Goal: Task Accomplishment & Management: Manage account settings

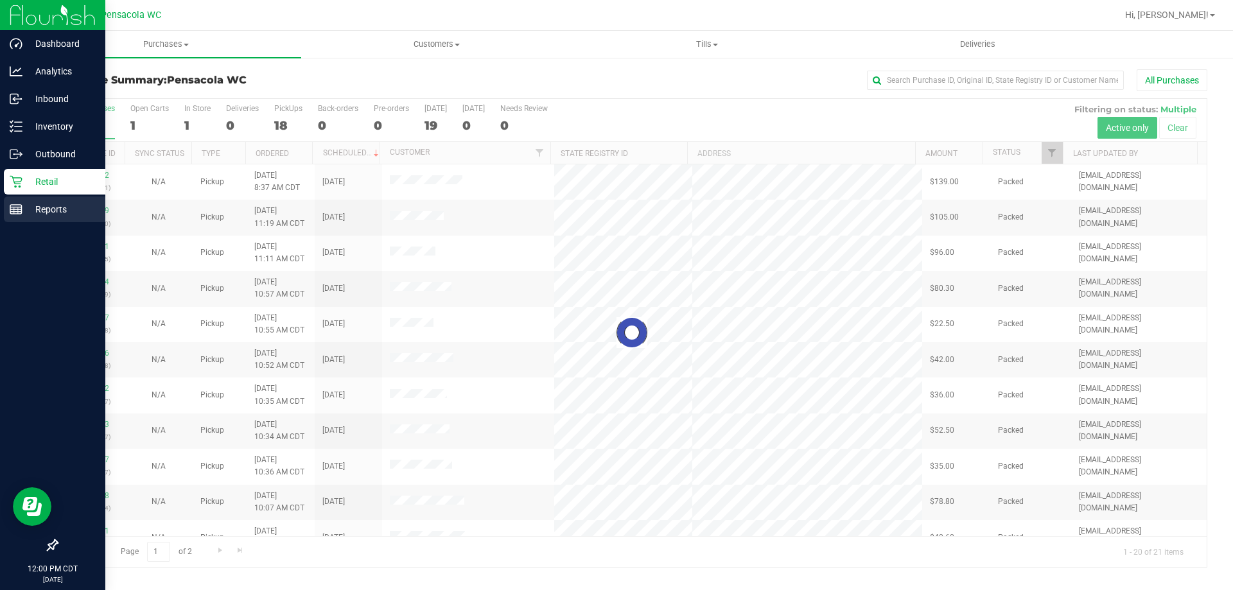
click at [58, 205] on p "Reports" at bounding box center [60, 209] width 77 height 15
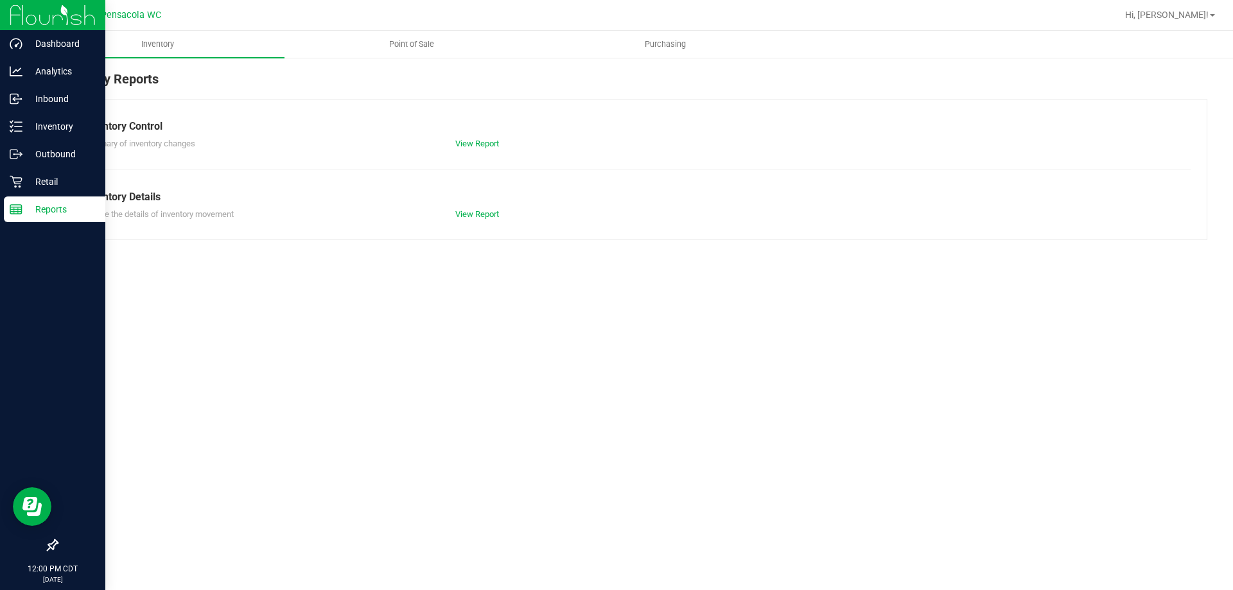
click at [421, 44] on span "Point of Sale" at bounding box center [412, 45] width 80 height 12
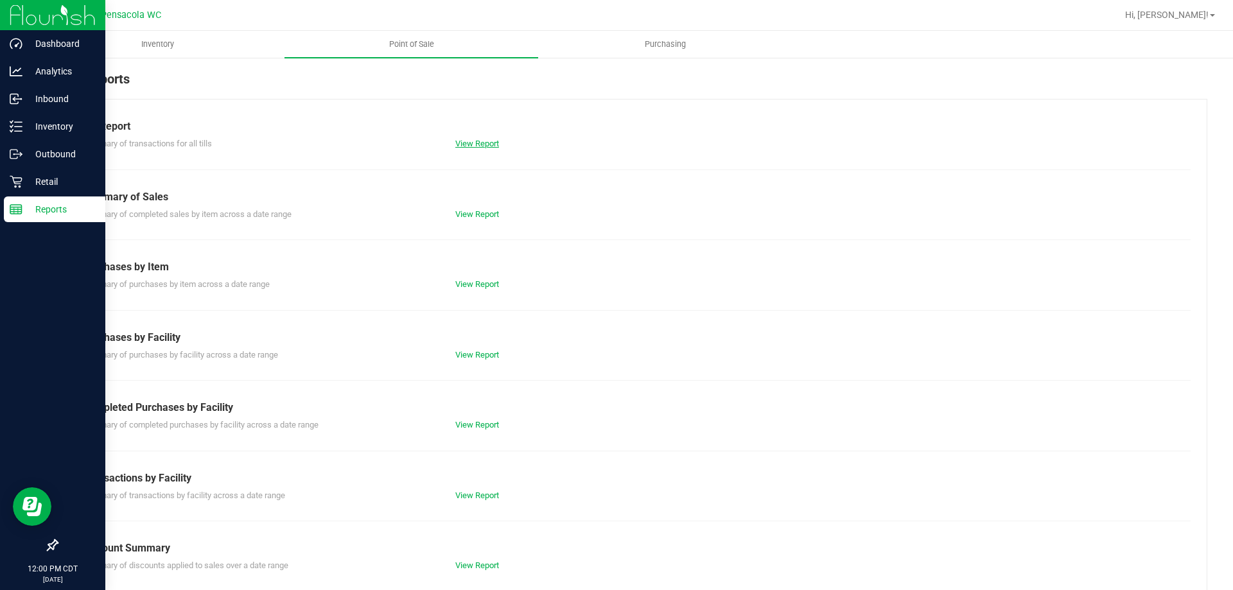
click at [485, 145] on link "View Report" at bounding box center [477, 144] width 44 height 10
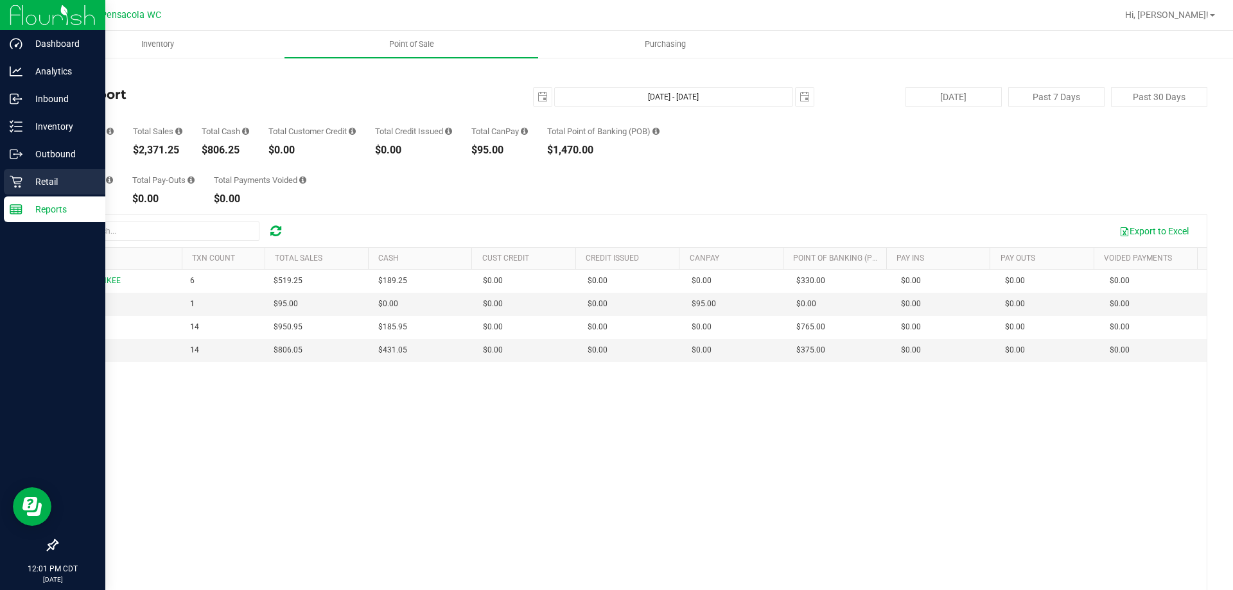
click at [8, 180] on div "Retail" at bounding box center [54, 182] width 101 height 26
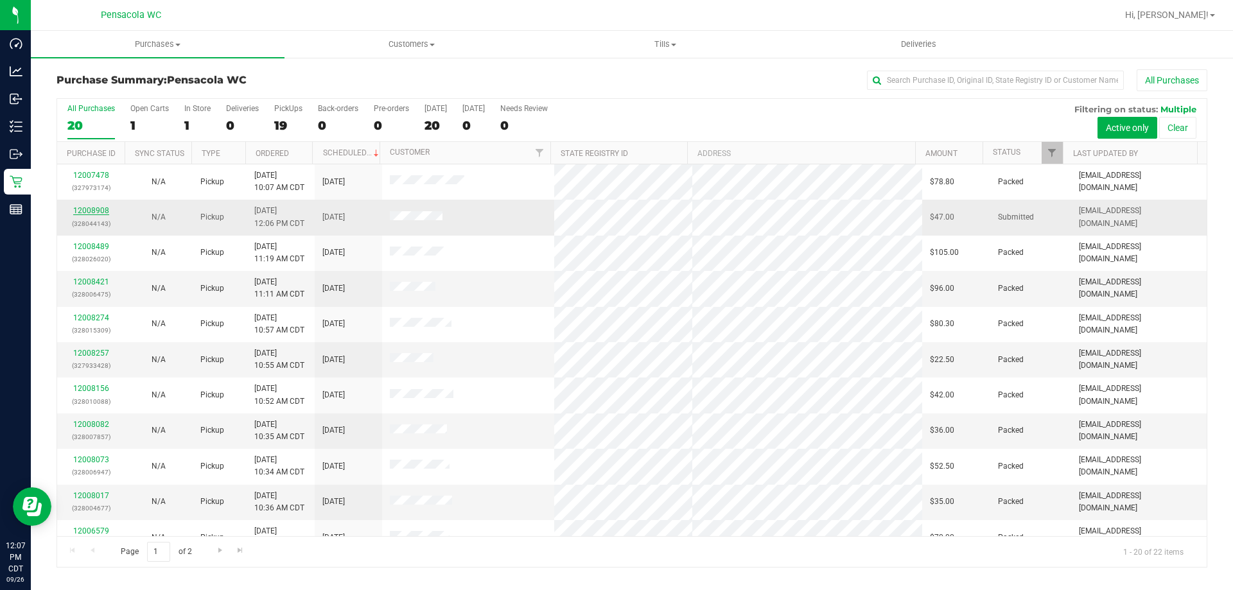
click at [106, 212] on link "12008908" at bounding box center [91, 210] width 36 height 9
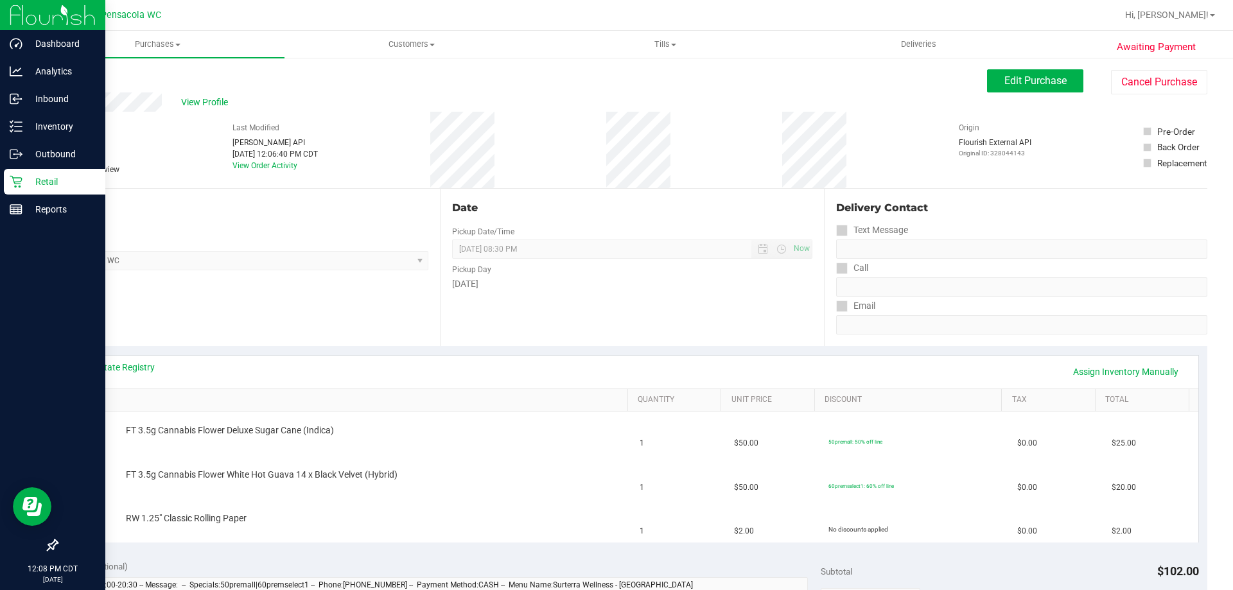
click at [30, 185] on p "Retail" at bounding box center [60, 181] width 77 height 15
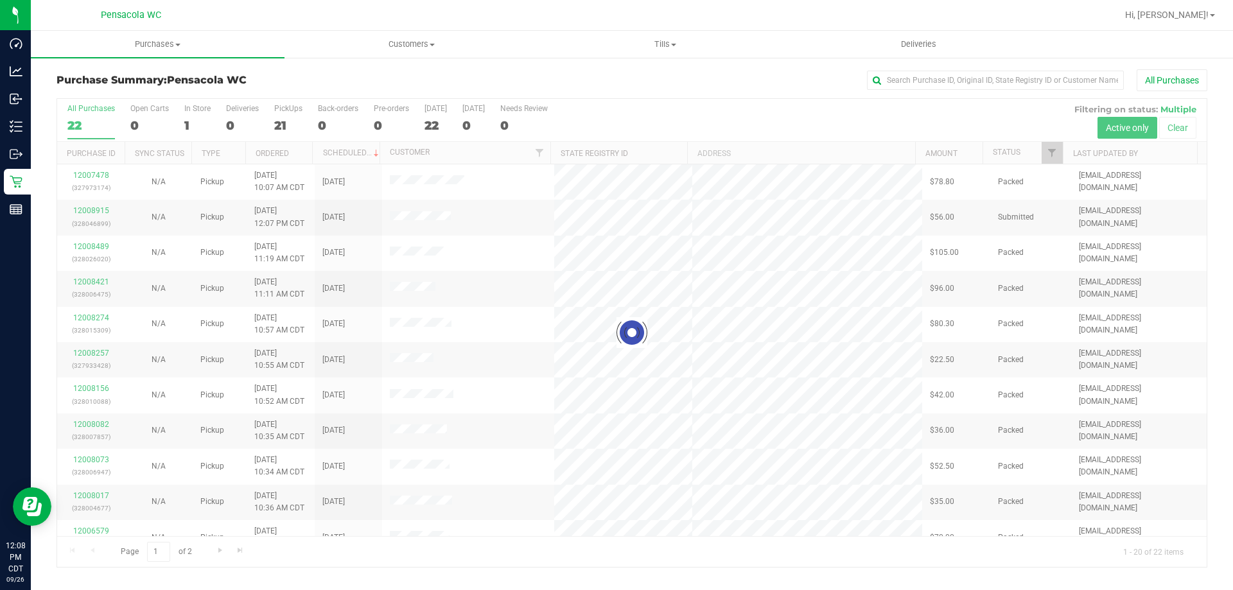
click at [1047, 154] on div at bounding box center [631, 333] width 1149 height 468
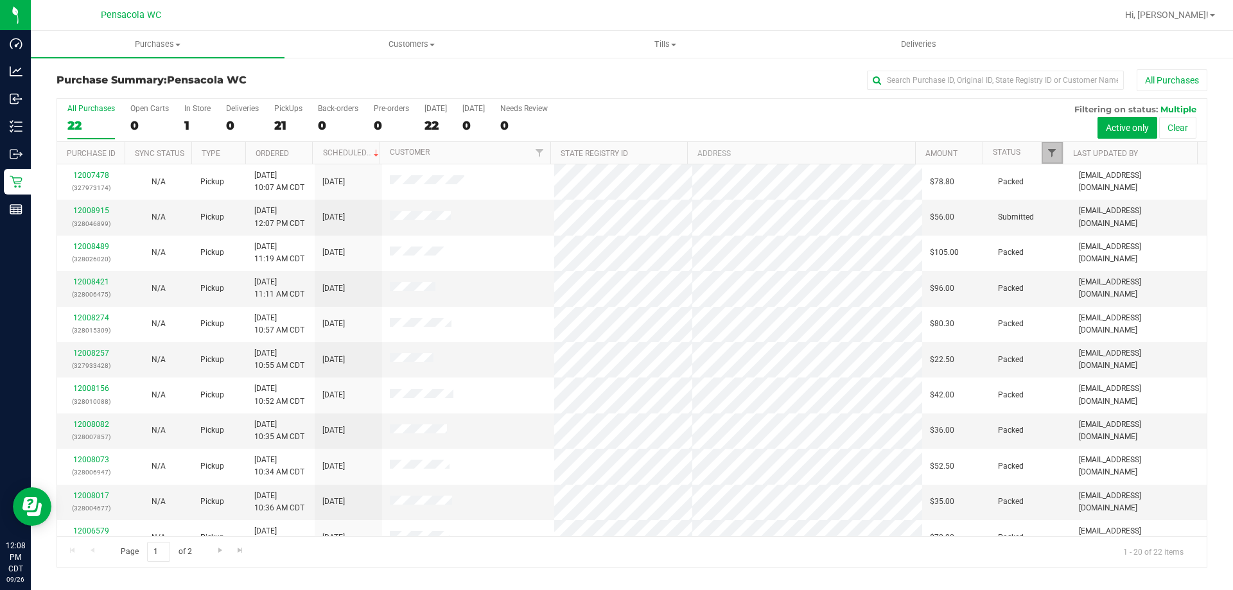
click at [1048, 152] on span "Filter" at bounding box center [1051, 153] width 10 height 10
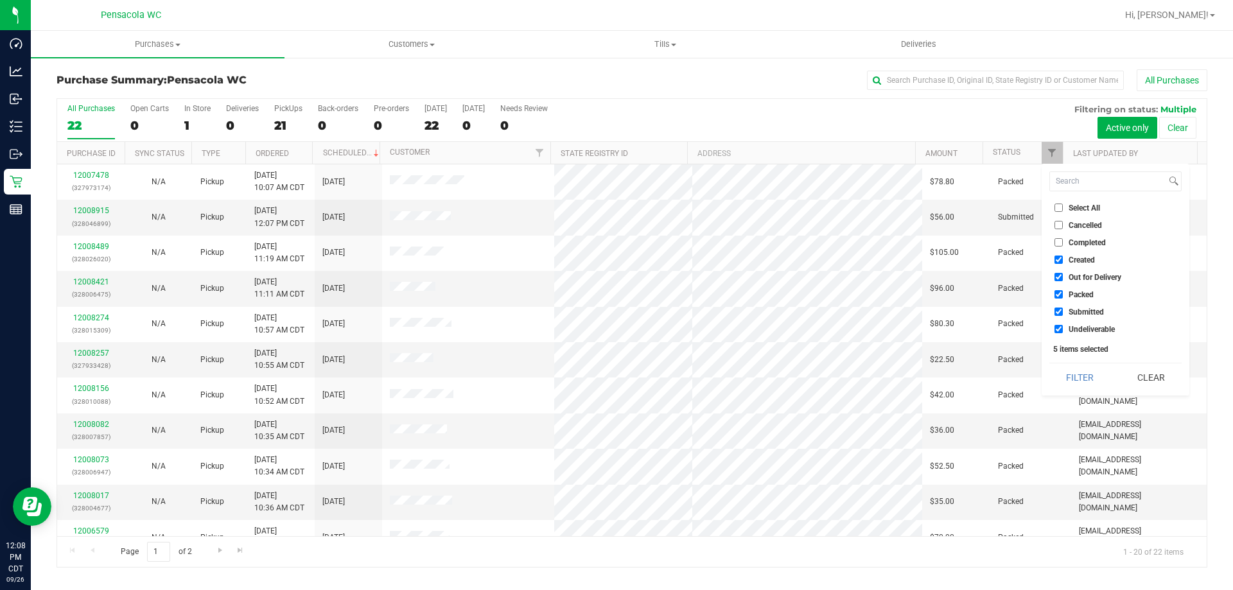
click at [1077, 207] on span "Select All" at bounding box center [1083, 208] width 31 height 8
click at [1063, 207] on input "Select All" at bounding box center [1058, 208] width 8 height 8
checkbox input "true"
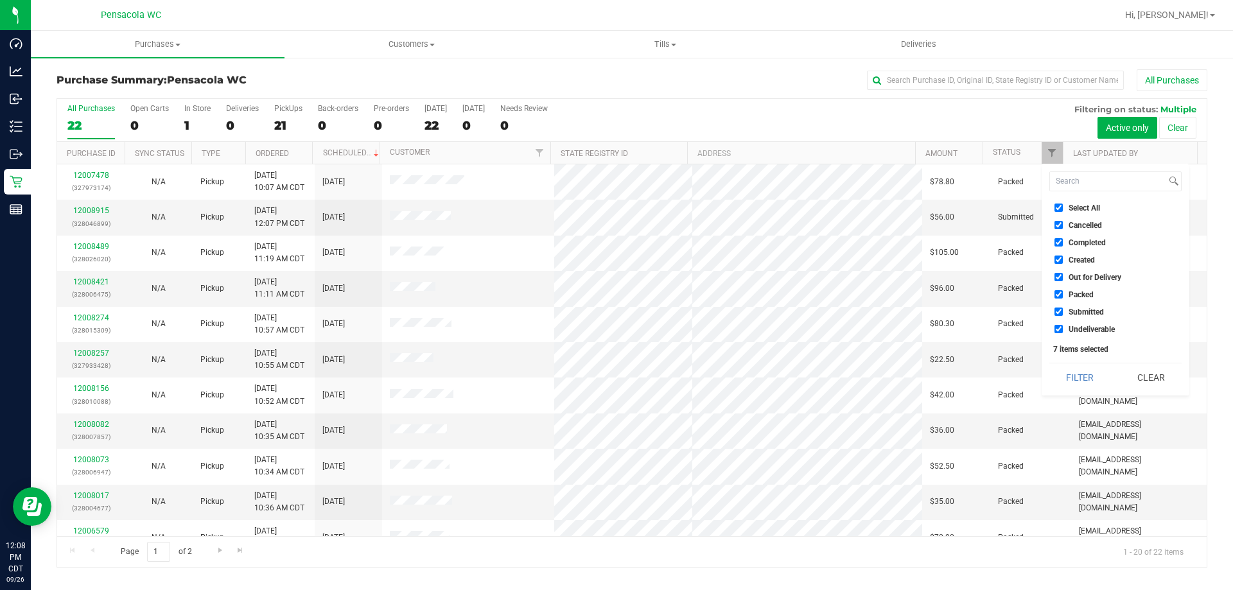
click at [1079, 208] on span "Select All" at bounding box center [1083, 208] width 31 height 8
click at [1063, 208] on input "Select All" at bounding box center [1058, 208] width 8 height 8
checkbox input "false"
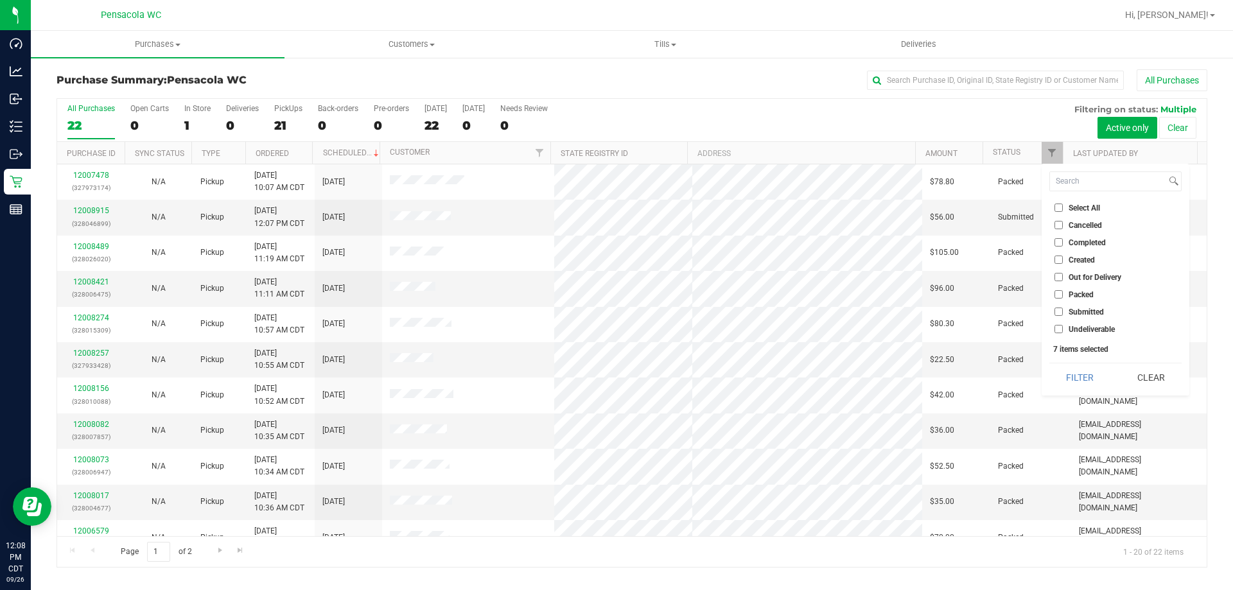
checkbox input "false"
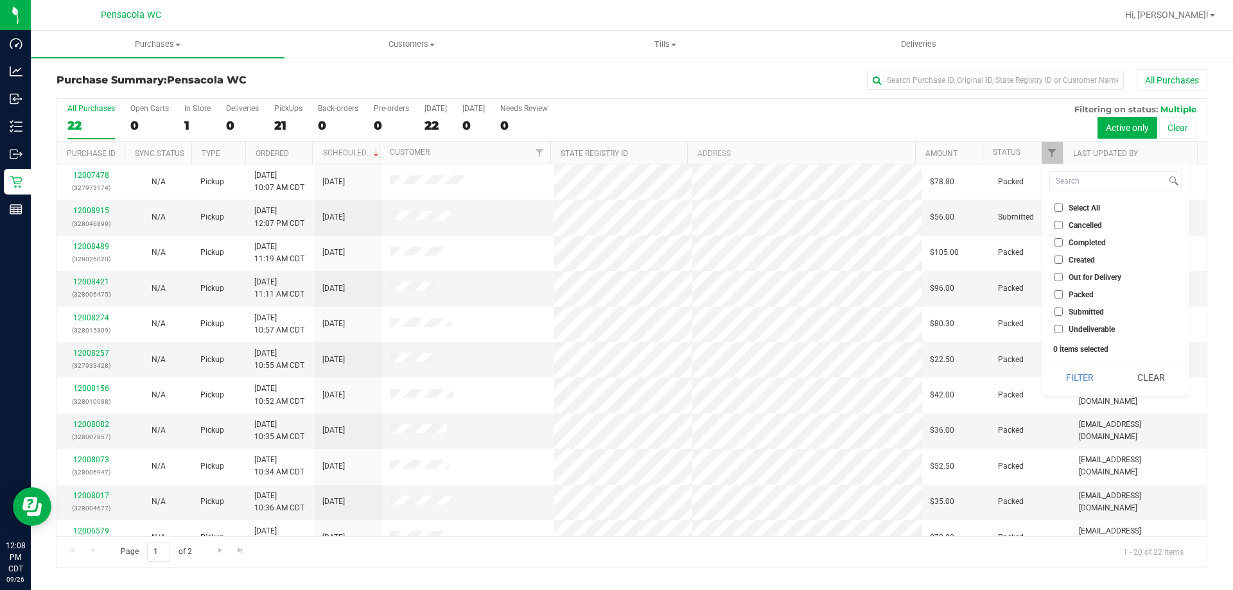
click at [1083, 315] on span "Submitted" at bounding box center [1085, 312] width 35 height 8
click at [1063, 315] on input "Submitted" at bounding box center [1058, 312] width 8 height 8
checkbox input "true"
click at [1095, 376] on button "Filter" at bounding box center [1080, 377] width 62 height 28
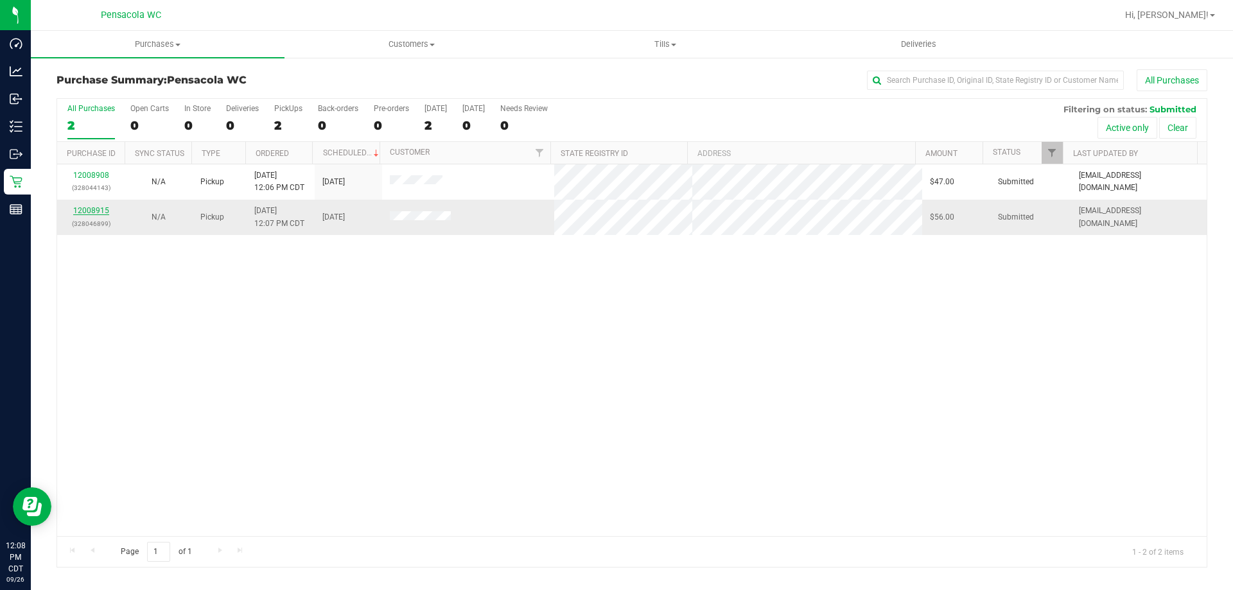
click at [91, 209] on link "12008915" at bounding box center [91, 210] width 36 height 9
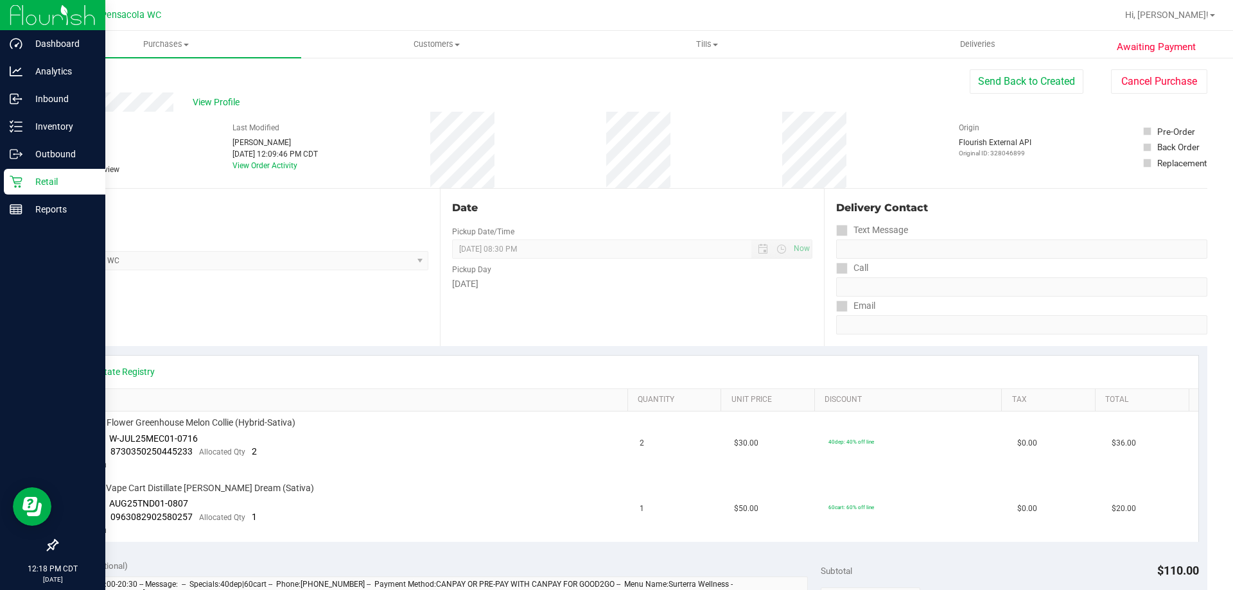
click at [13, 182] on icon at bounding box center [16, 181] width 13 height 13
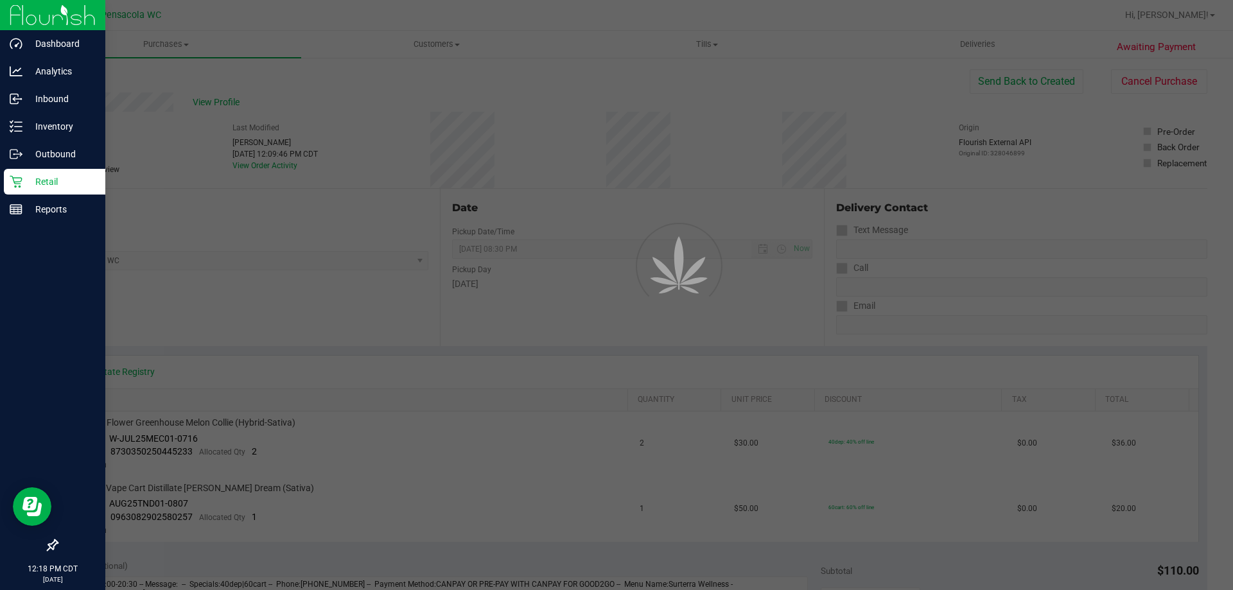
click at [6, 173] on div "Retail" at bounding box center [54, 182] width 101 height 26
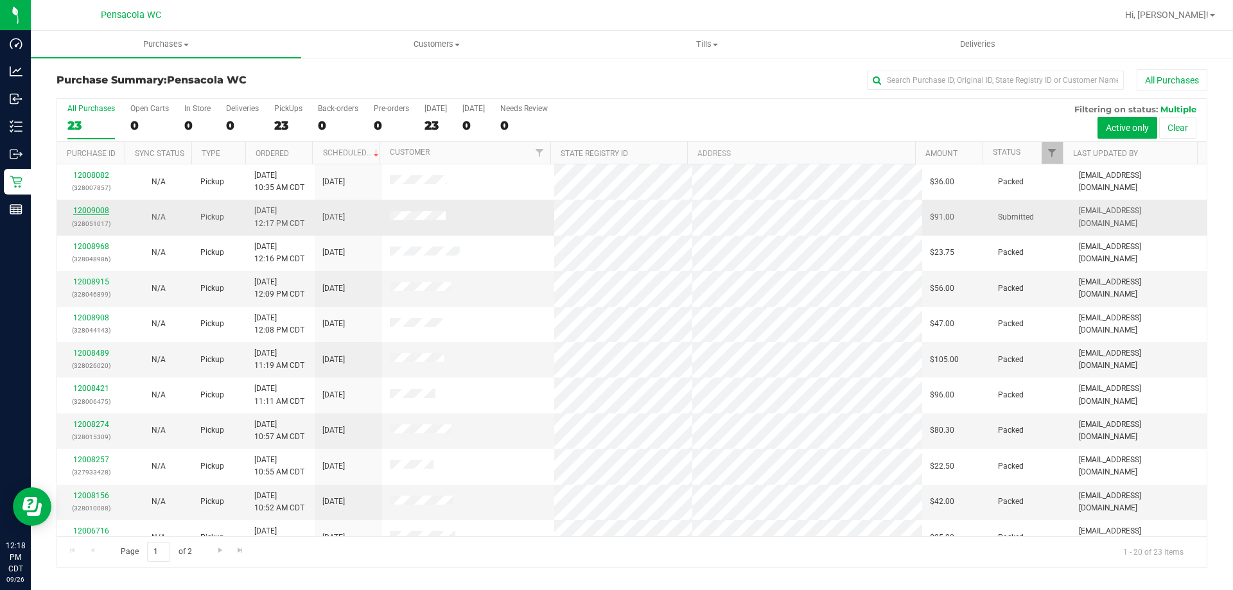
click at [107, 211] on link "12009008" at bounding box center [91, 210] width 36 height 9
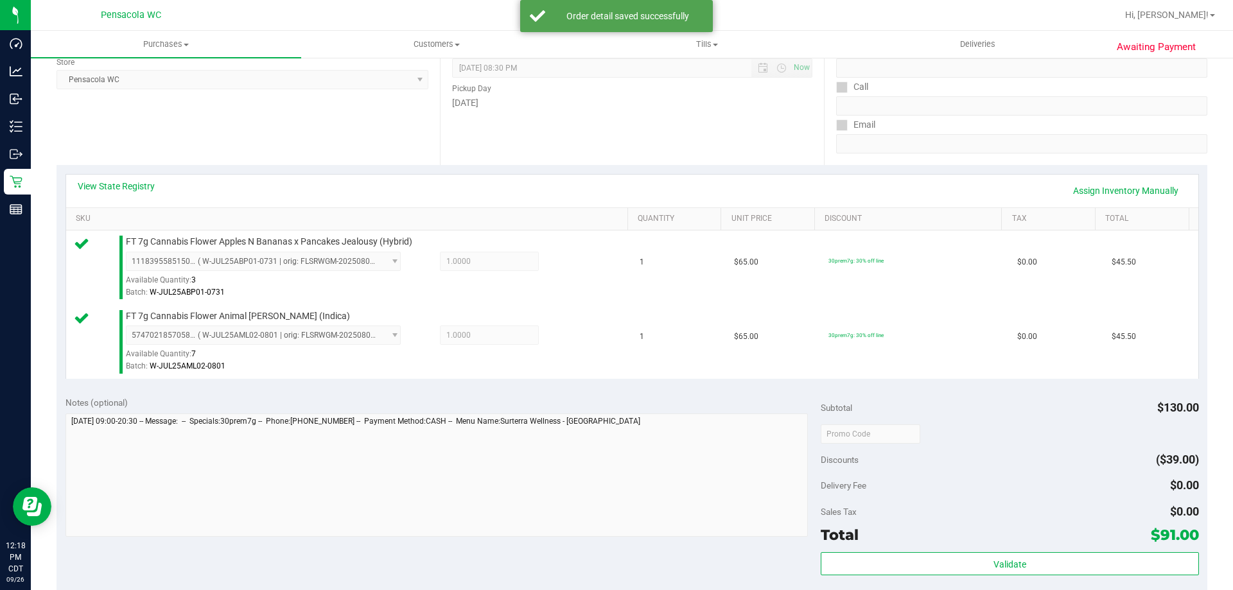
scroll to position [212, 0]
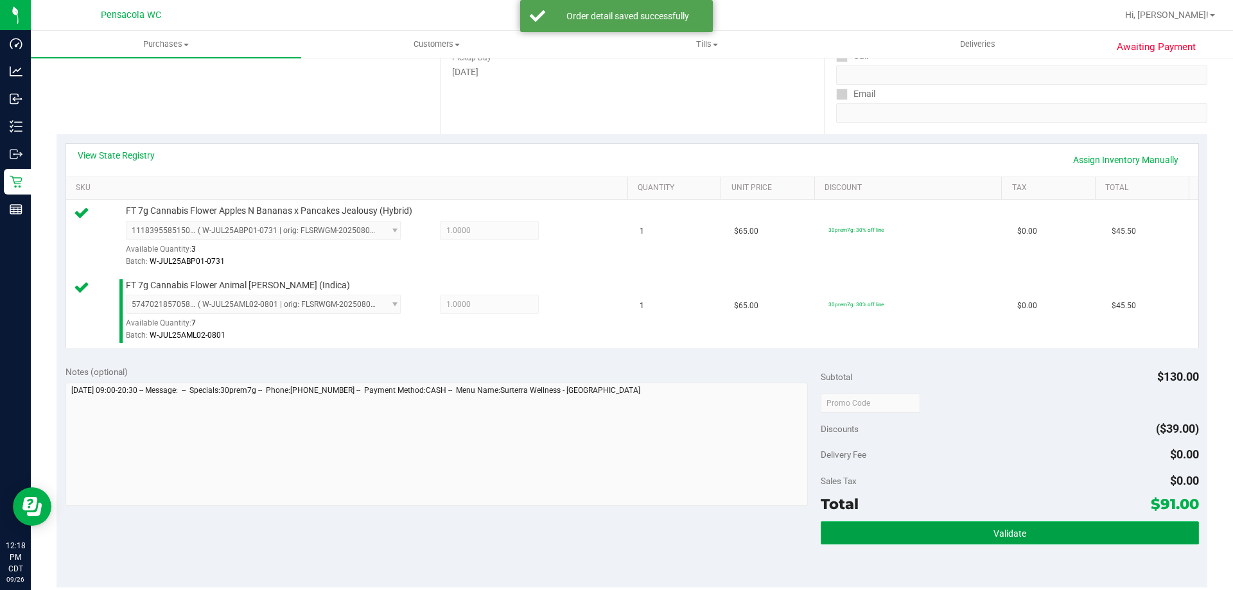
click at [967, 524] on button "Validate" at bounding box center [1008, 532] width 377 height 23
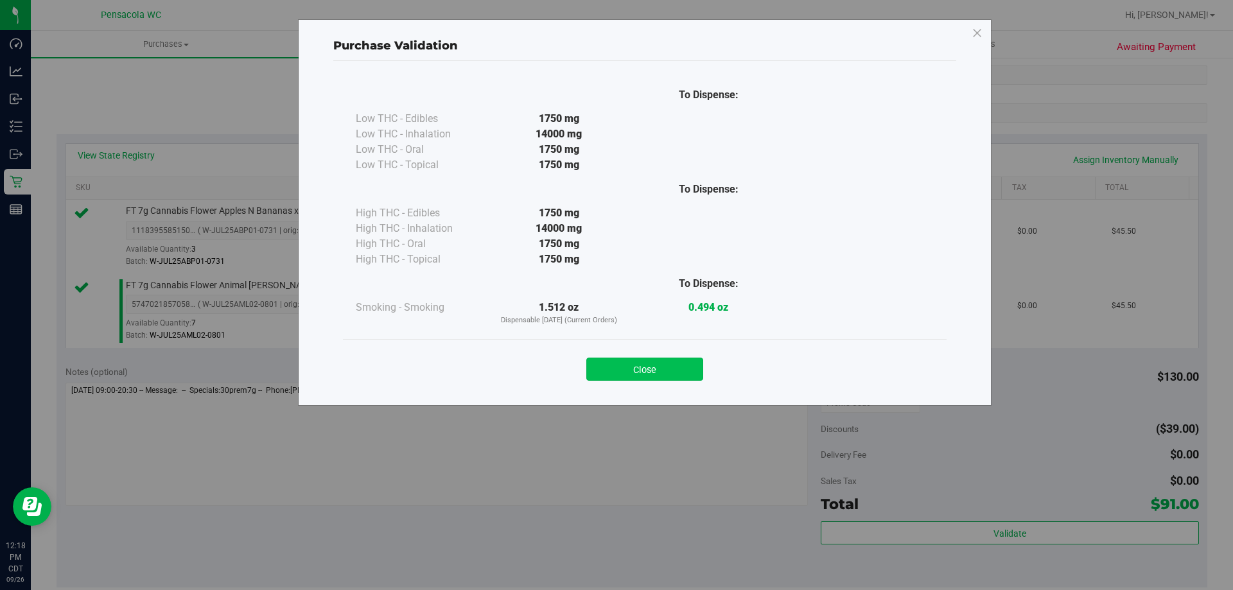
click at [677, 372] on button "Close" at bounding box center [644, 369] width 117 height 23
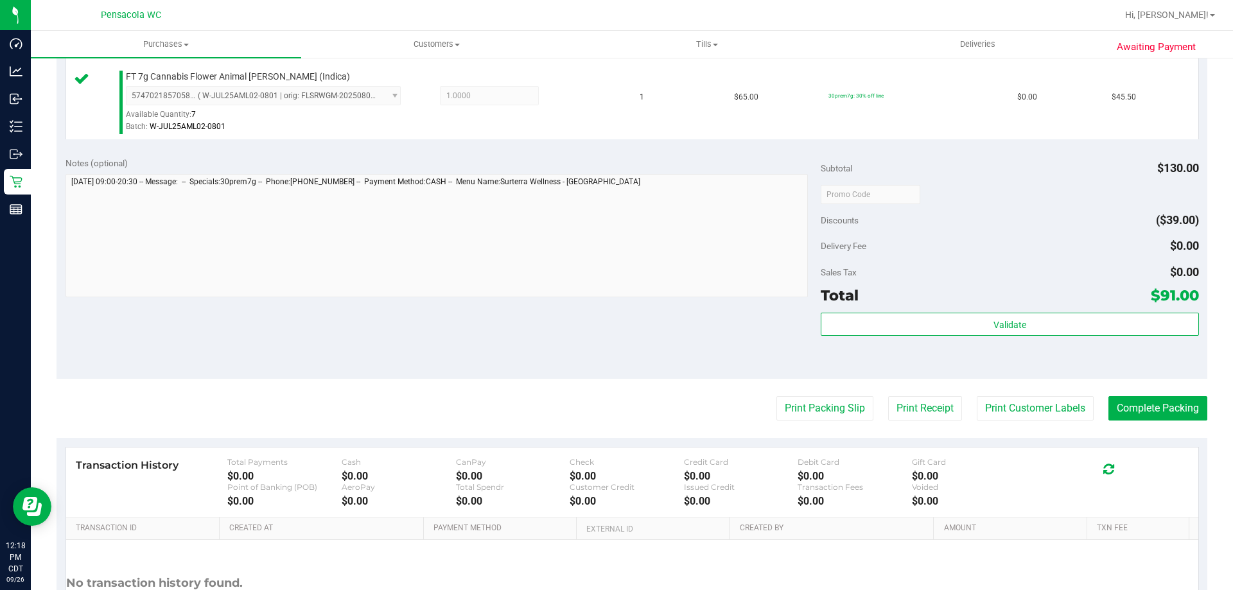
scroll to position [469, 0]
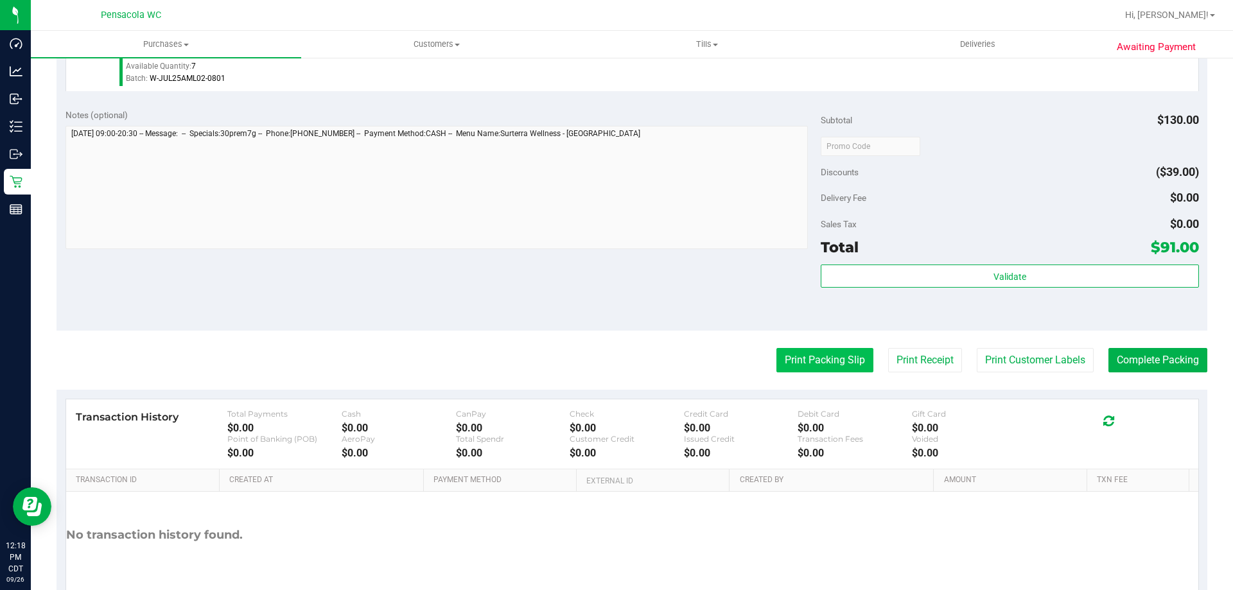
click at [831, 364] on button "Print Packing Slip" at bounding box center [824, 360] width 97 height 24
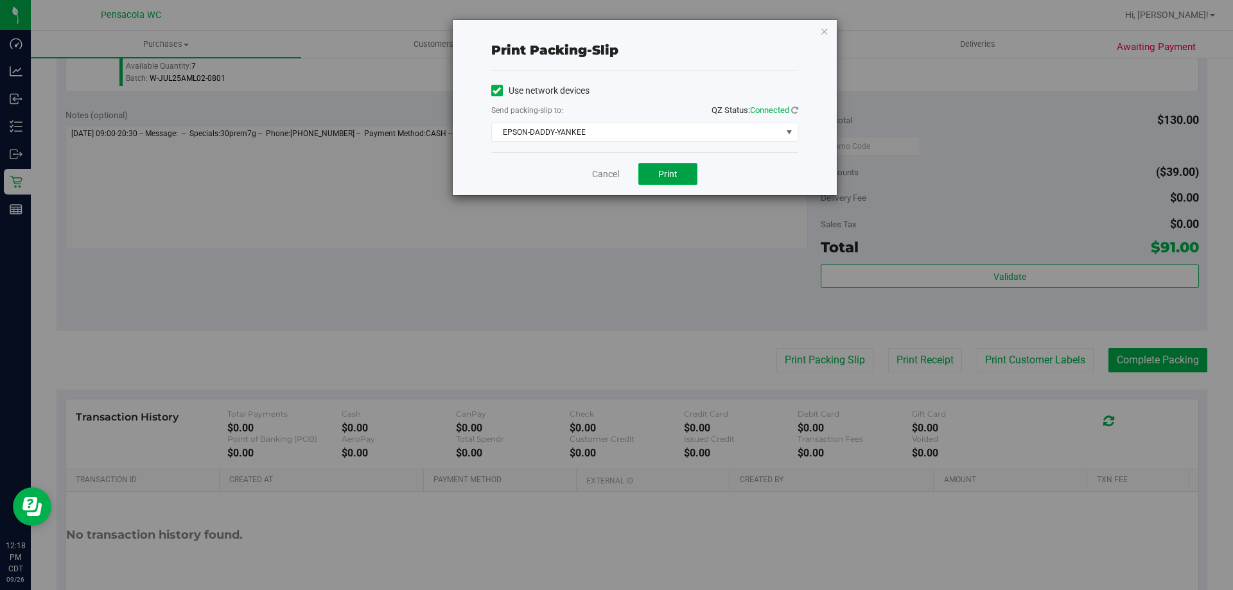
click at [691, 183] on button "Print" at bounding box center [667, 174] width 59 height 22
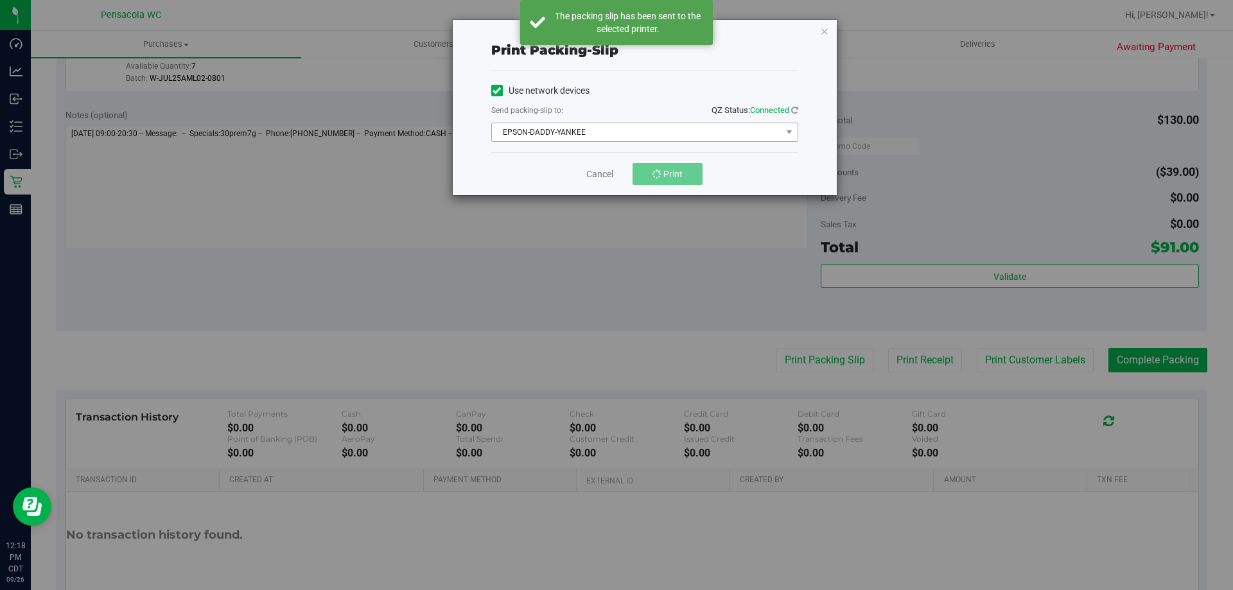
click at [647, 132] on span "EPSON-DADDY-YANKEE" at bounding box center [637, 132] width 290 height 18
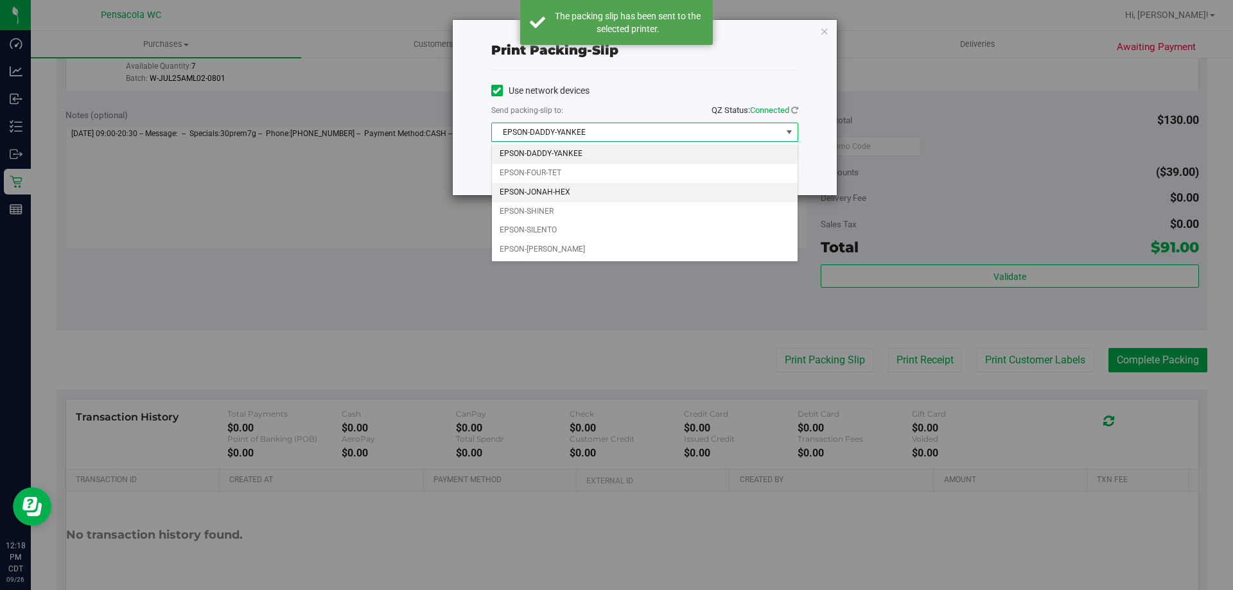
click at [586, 198] on li "EPSON-JONAH-HEX" at bounding box center [645, 192] width 306 height 19
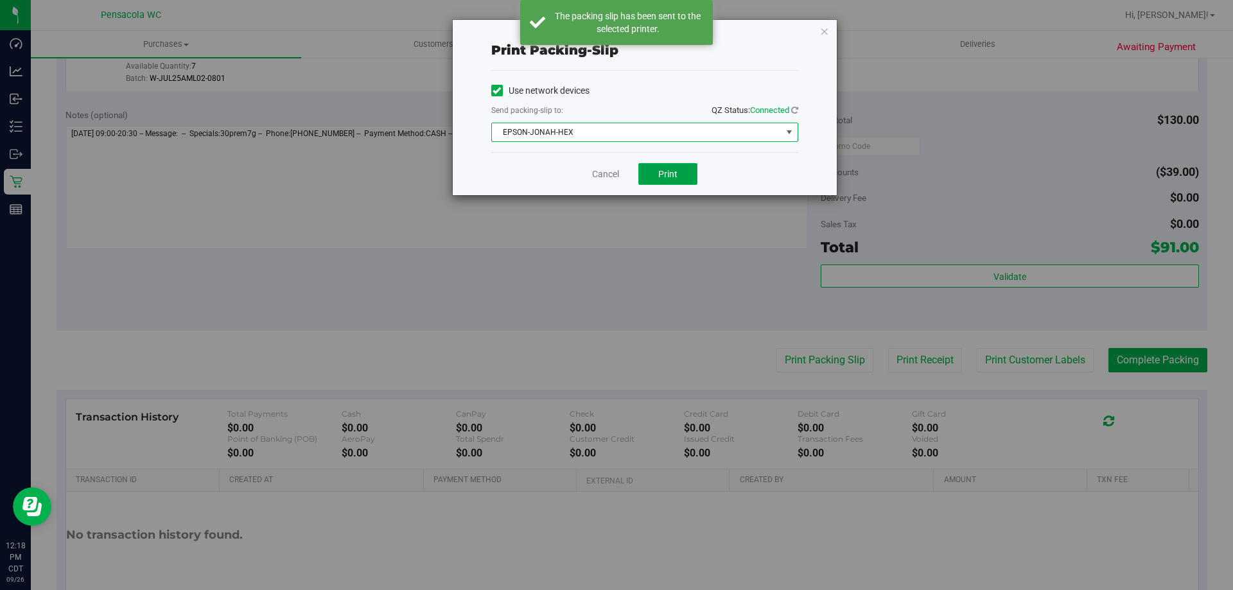
click at [690, 180] on button "Print" at bounding box center [667, 174] width 59 height 22
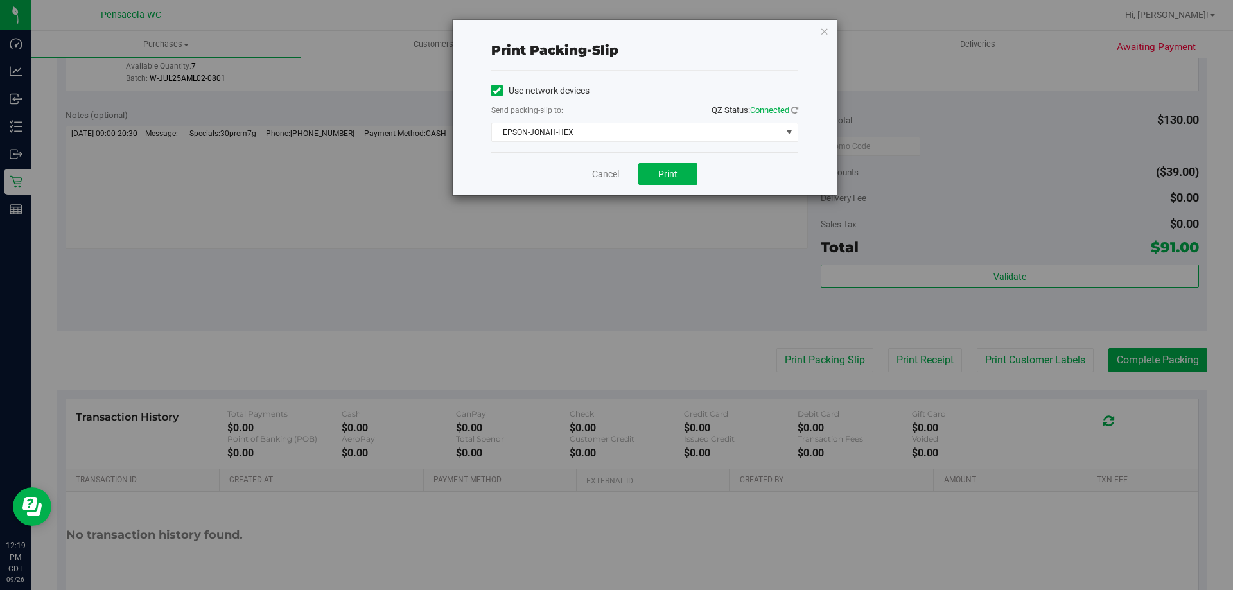
click at [607, 175] on link "Cancel" at bounding box center [605, 174] width 27 height 13
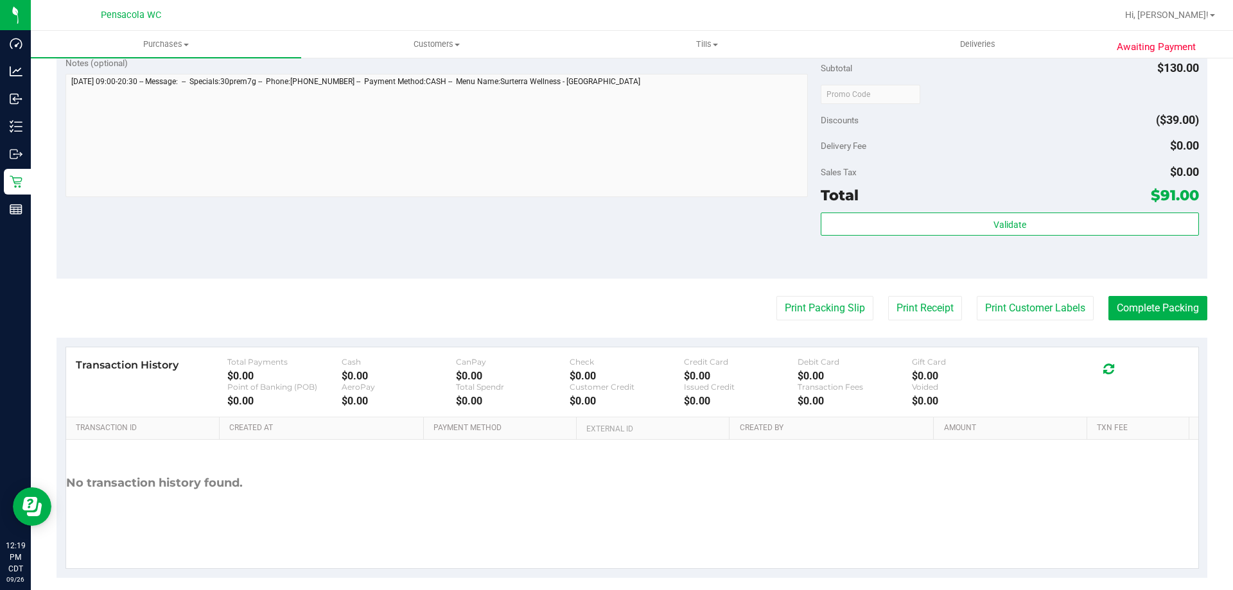
scroll to position [534, 0]
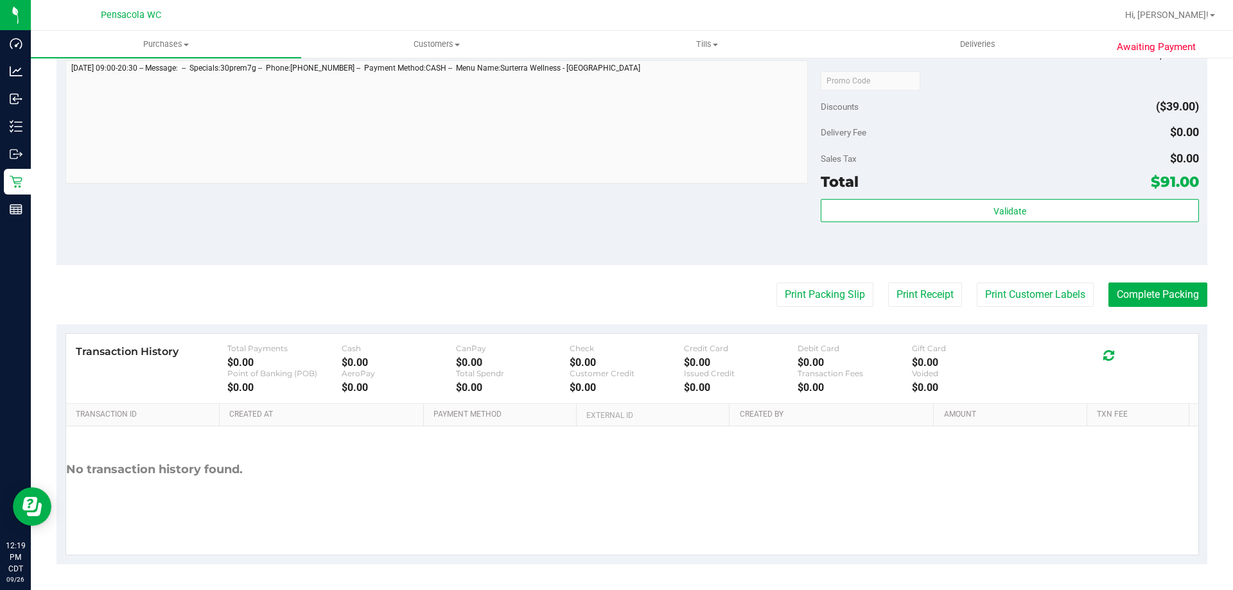
click at [1181, 337] on div "Transaction History Total Payments $0.00 Cash $0.00 CanPay $0.00 Check $0.00 Cr…" at bounding box center [632, 369] width 1132 height 70
click at [1165, 300] on button "Complete Packing" at bounding box center [1157, 294] width 99 height 24
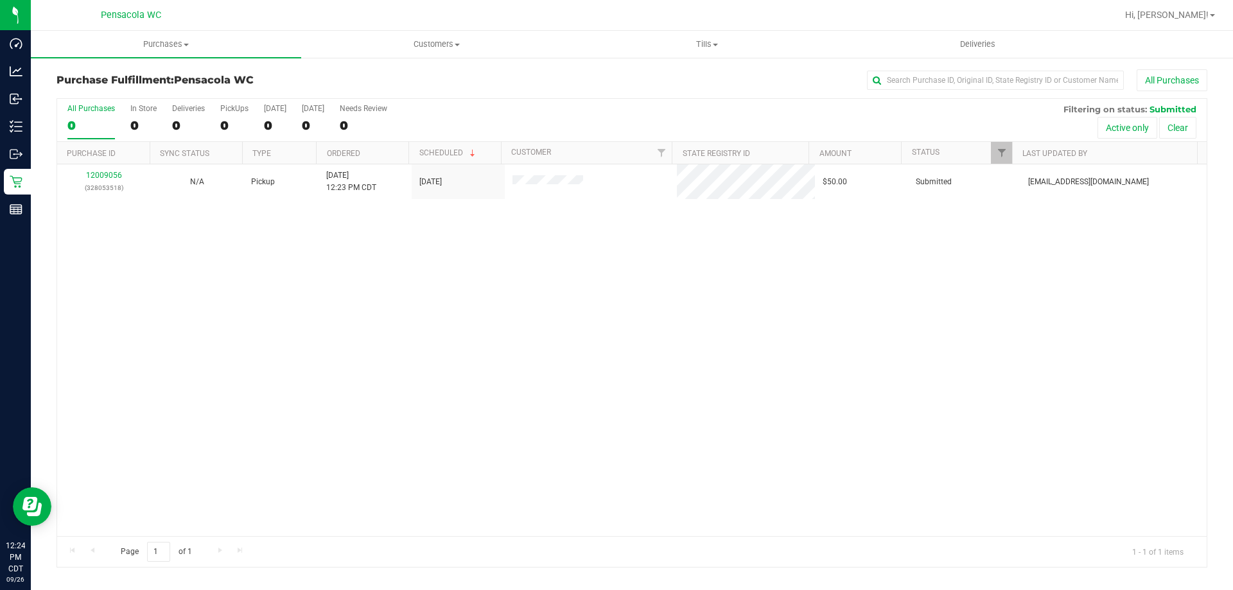
click at [483, 299] on div "12009056 (328053518) N/A Pickup 9/26/2025 12:23 PM CDT 9/26/2025 $50.00 Submitt…" at bounding box center [631, 350] width 1149 height 372
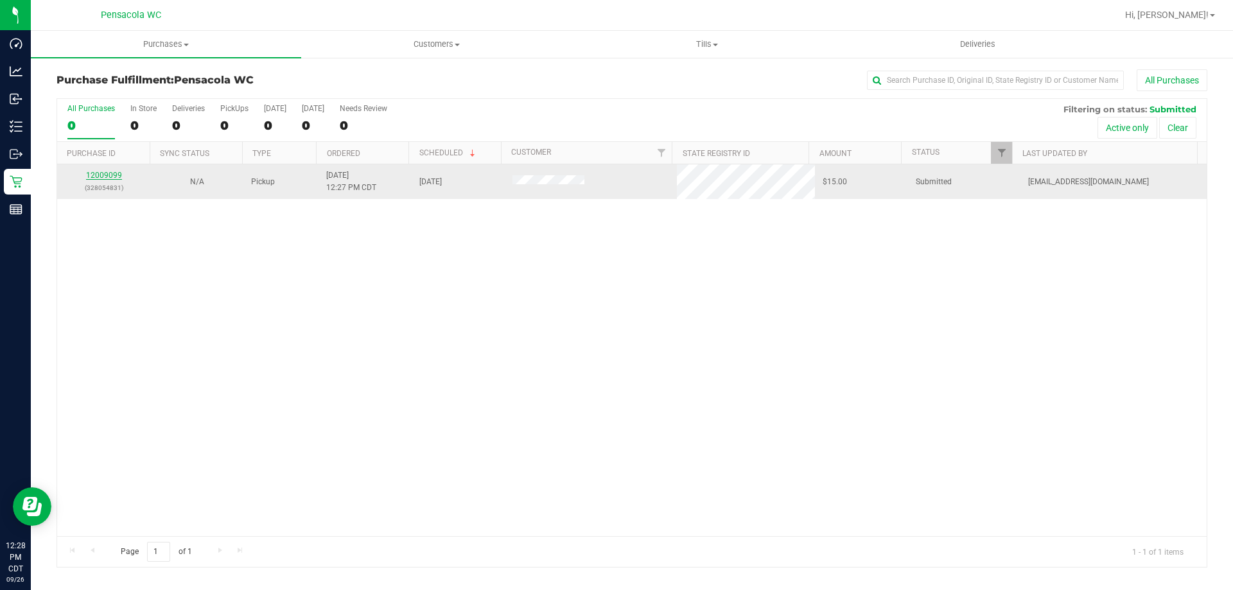
click at [109, 176] on link "12009099" at bounding box center [104, 175] width 36 height 9
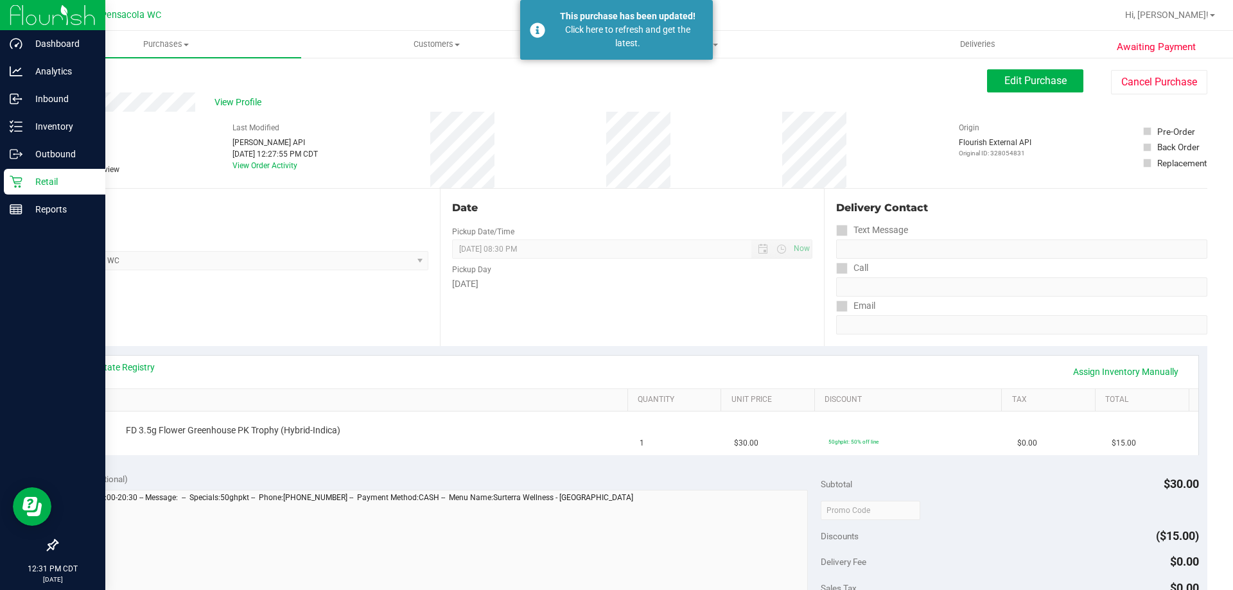
click at [19, 183] on icon at bounding box center [16, 181] width 13 height 13
